Goal: Check status: Check status

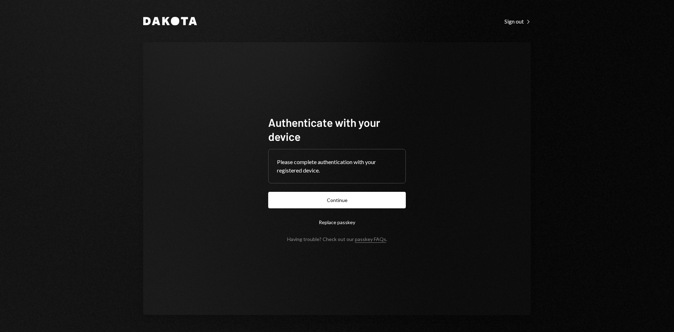
click at [411, 200] on div "Authenticate with your device Please complete authentication with your register…" at bounding box center [337, 178] width 154 height 183
click at [408, 200] on div "Authenticate with your device Please complete authentication with your register…" at bounding box center [337, 178] width 154 height 183
click at [404, 200] on button "Continue" at bounding box center [337, 200] width 138 height 16
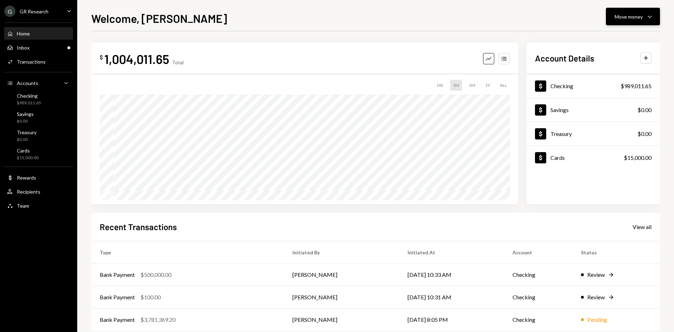
click at [651, 15] on icon "Caret Down" at bounding box center [649, 16] width 8 height 8
click at [635, 37] on div "Send" at bounding box center [626, 37] width 51 height 7
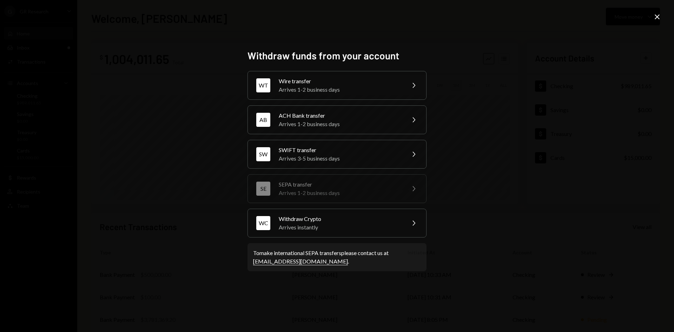
click at [657, 17] on icon at bounding box center [656, 16] width 5 height 5
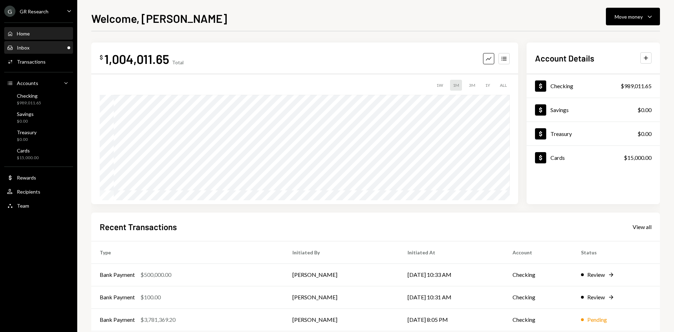
click at [60, 45] on div "Inbox Inbox" at bounding box center [38, 48] width 63 height 6
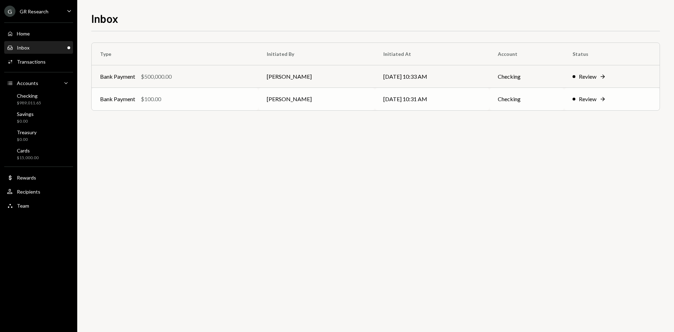
click at [468, 98] on td "[DATE] 10:31 AM" at bounding box center [432, 99] width 114 height 22
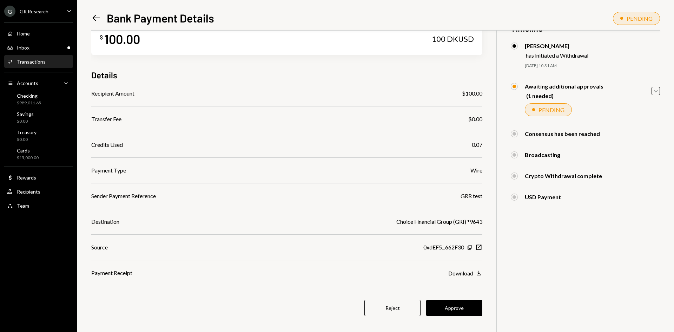
scroll to position [31, 0]
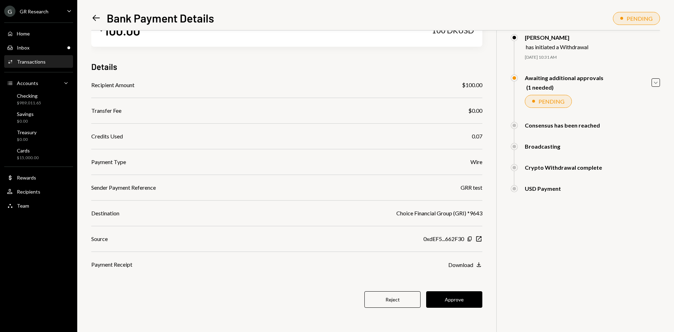
click at [453, 211] on div "Choice Financial Group (GRI) *9643" at bounding box center [439, 213] width 86 height 8
click at [470, 208] on div "Recipient Amount $100.00 Transfer Fee $0.00 Credits Used 0.07 Payment Type Wire…" at bounding box center [286, 175] width 391 height 188
click at [469, 267] on div "Download" at bounding box center [460, 264] width 25 height 7
click at [455, 305] on button "Approve" at bounding box center [454, 299] width 56 height 16
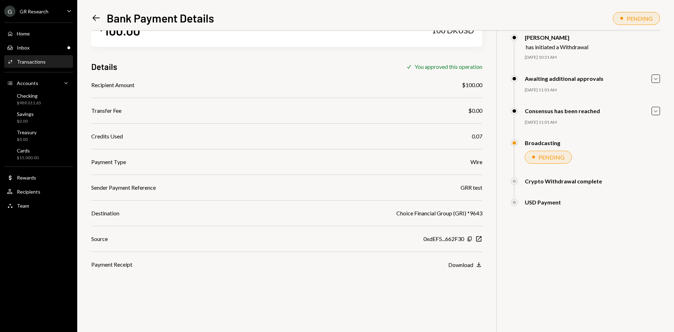
scroll to position [0, 0]
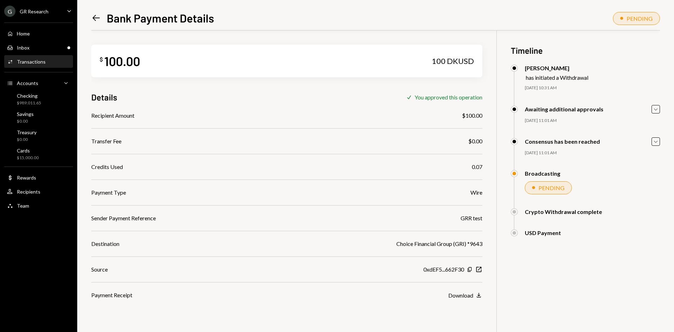
drag, startPoint x: 335, startPoint y: 221, endPoint x: 249, endPoint y: 57, distance: 185.1
click at [95, 16] on icon at bounding box center [96, 18] width 7 height 6
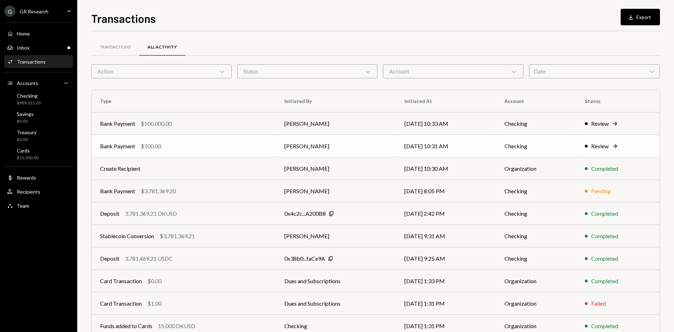
click at [161, 148] on div "$100.00" at bounding box center [151, 146] width 20 height 8
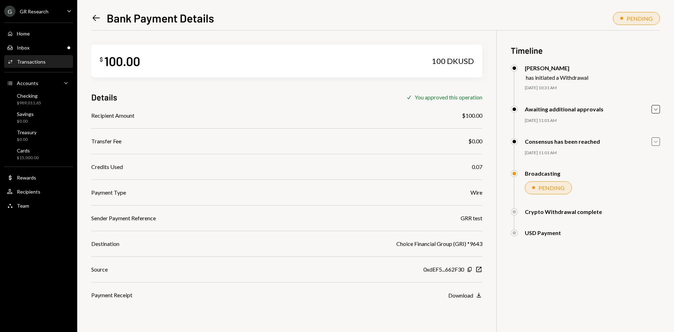
click at [655, 145] on div "Caret Down" at bounding box center [655, 141] width 8 height 8
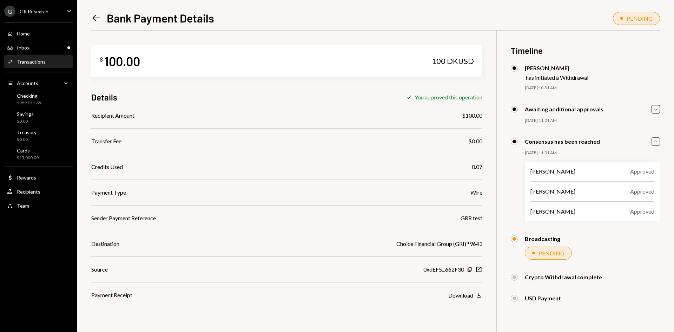
click at [91, 16] on div "Left Arrow Bank Payment Details PENDING $ 100.00 100 DKUSD Details Check You ap…" at bounding box center [375, 166] width 597 height 332
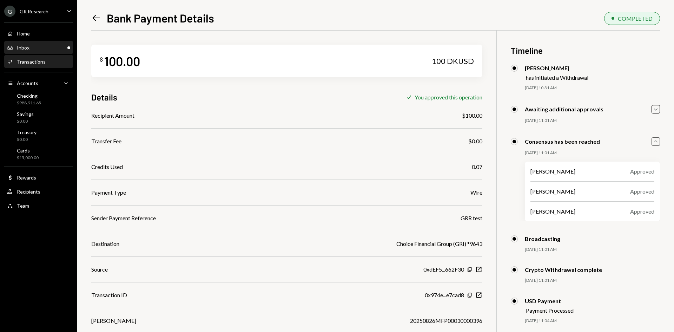
click at [34, 48] on div "Inbox Inbox" at bounding box center [38, 48] width 63 height 6
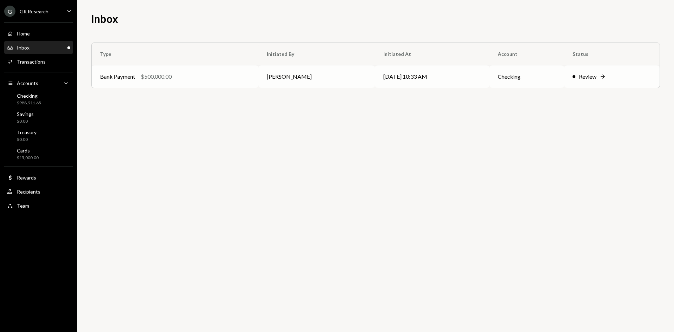
click at [205, 75] on div "Bank Payment $500,000.00" at bounding box center [175, 76] width 150 height 8
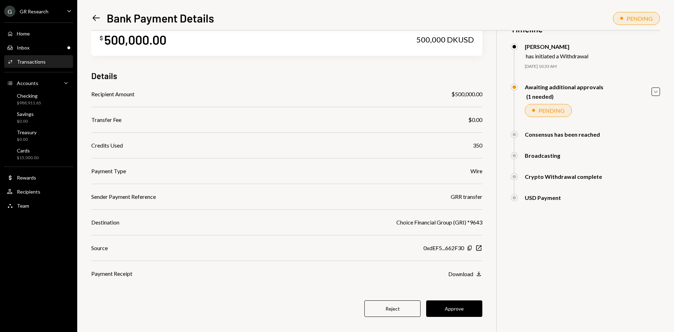
scroll to position [31, 0]
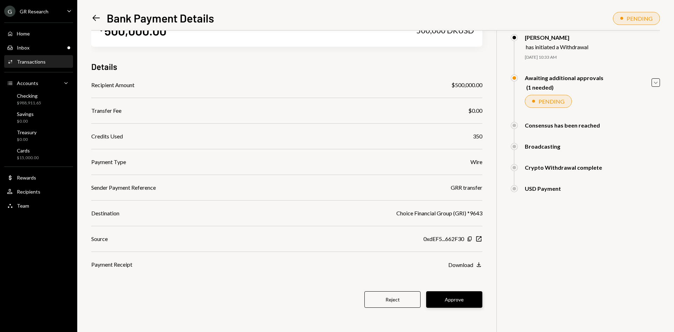
click at [458, 298] on button "Approve" at bounding box center [454, 299] width 56 height 16
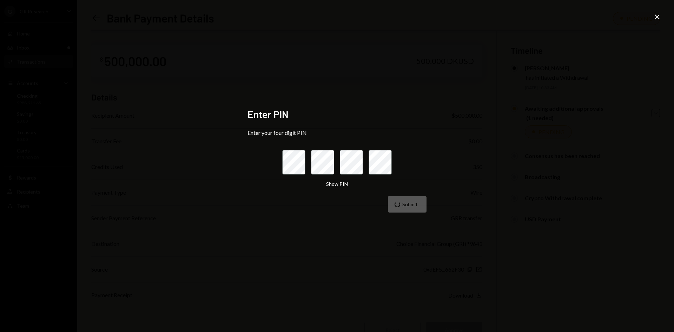
scroll to position [31, 0]
